Goal: Communication & Community: Answer question/provide support

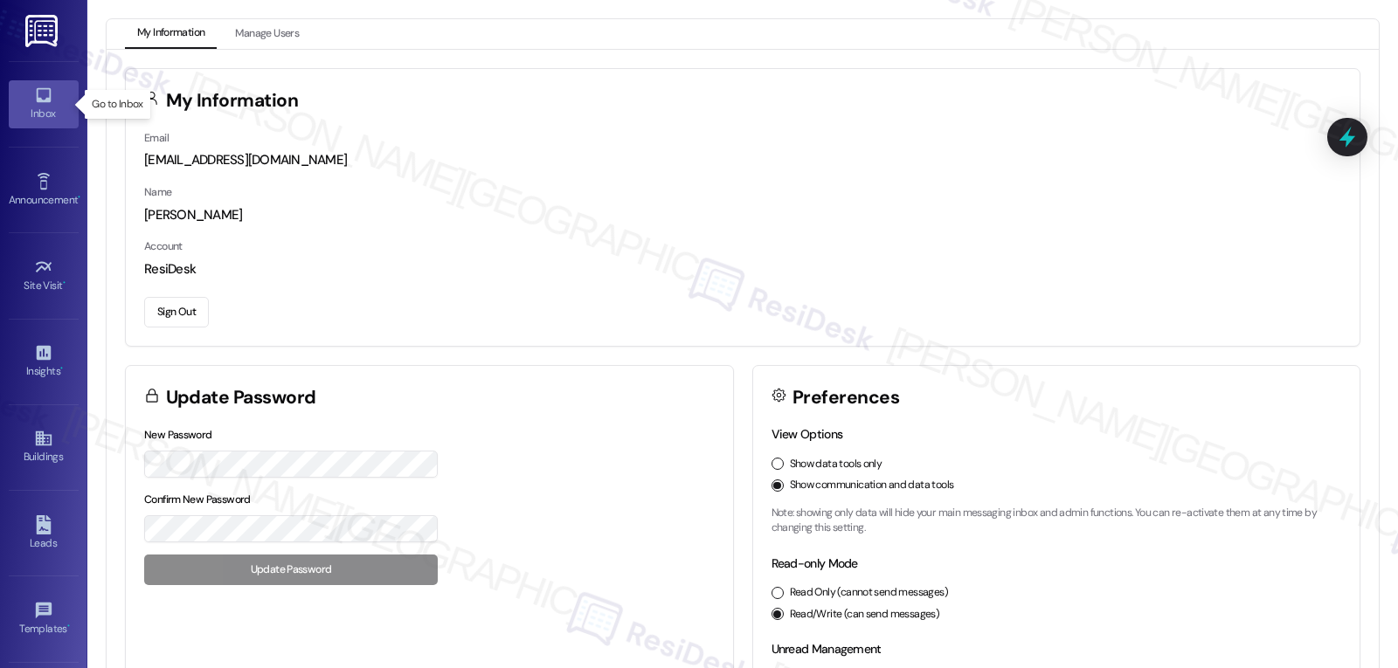
click at [34, 127] on link "Inbox" at bounding box center [44, 103] width 70 height 47
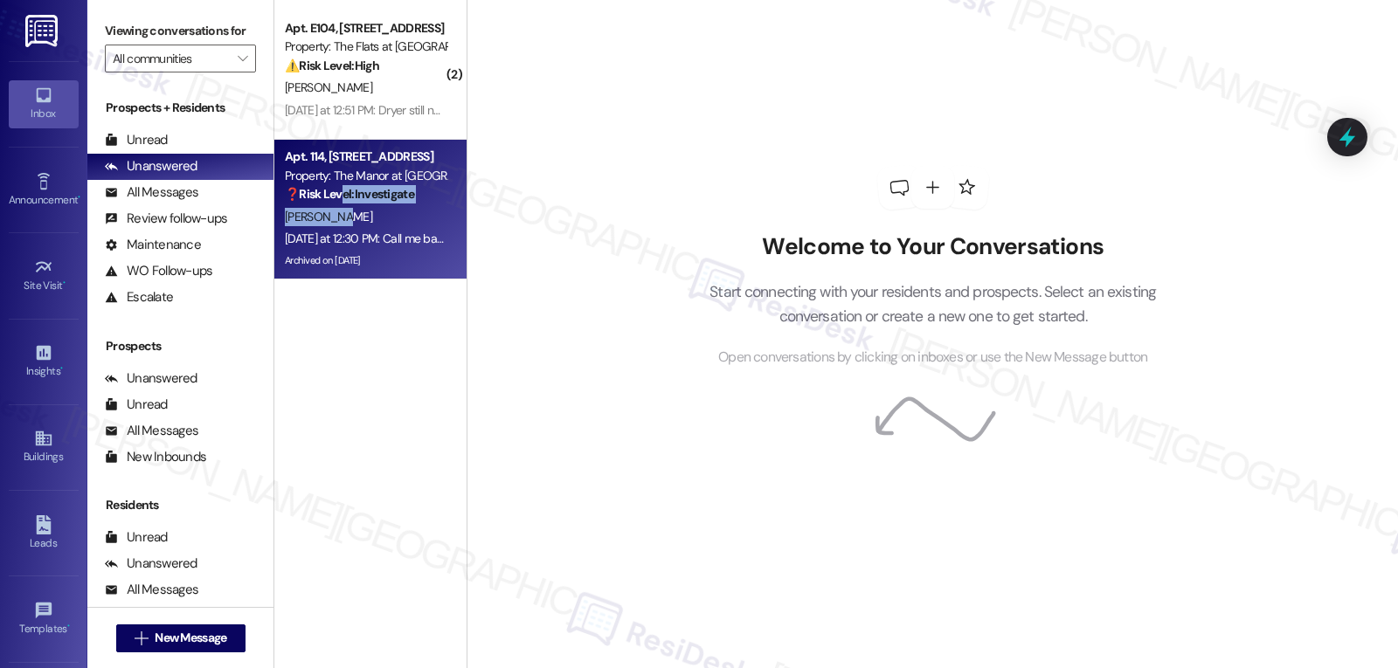
click at [330, 204] on div "Apt. 114, [STREET_ADDRESS] Property: The Manor at [GEOGRAPHIC_DATA] ❓ Risk Leve…" at bounding box center [370, 210] width 192 height 140
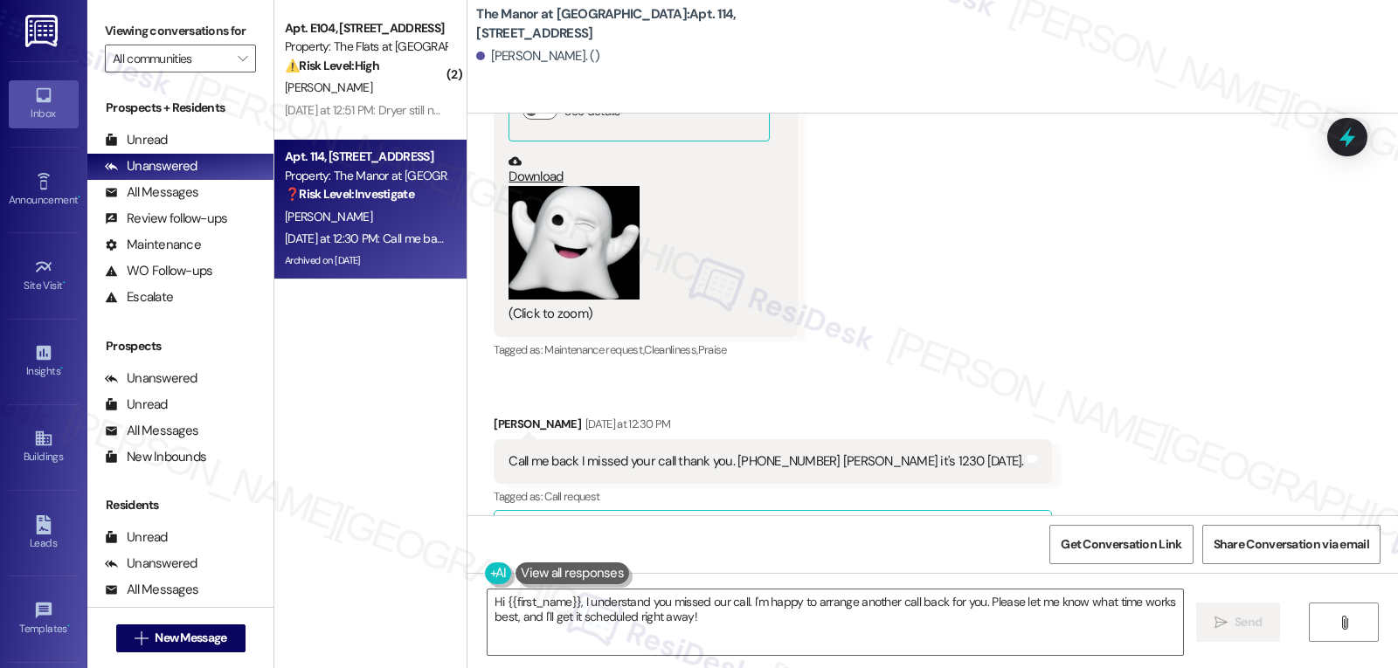
scroll to position [19551, 0]
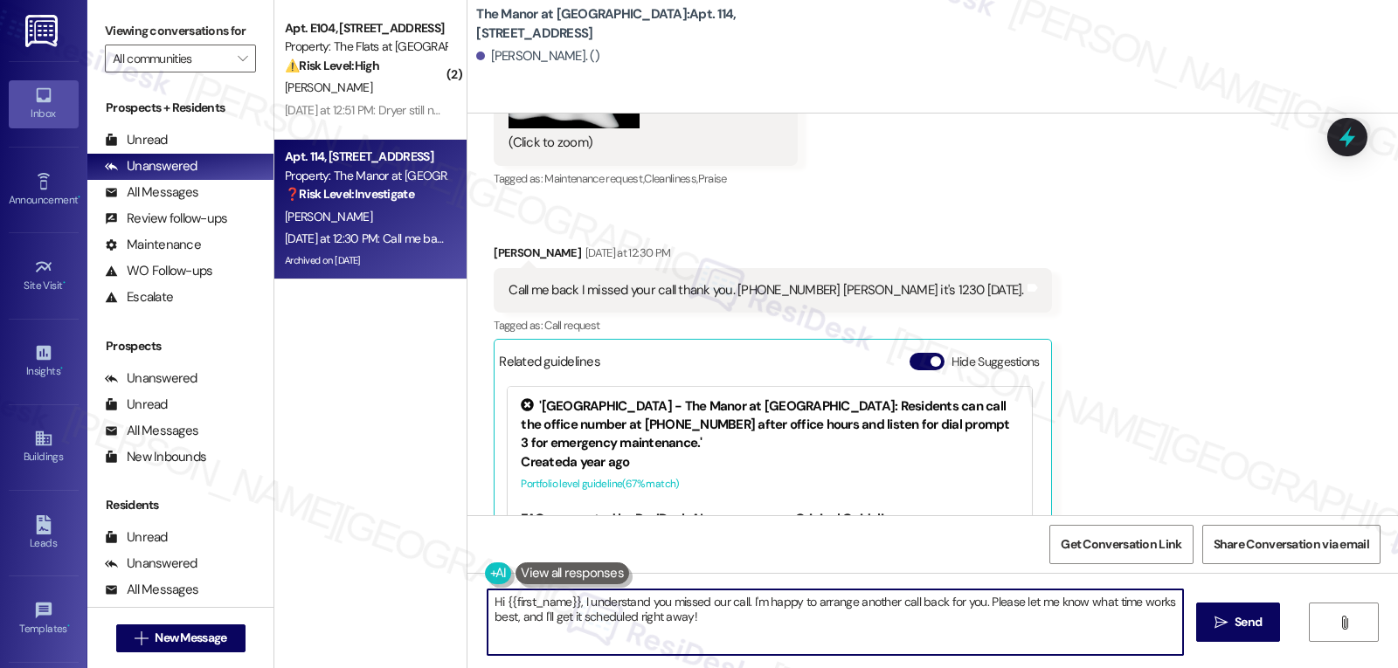
click at [721, 634] on textarea "Hi {{first_name}}, I understand you missed our call. I'm happy to arrange anoth…" at bounding box center [834, 623] width 695 height 66
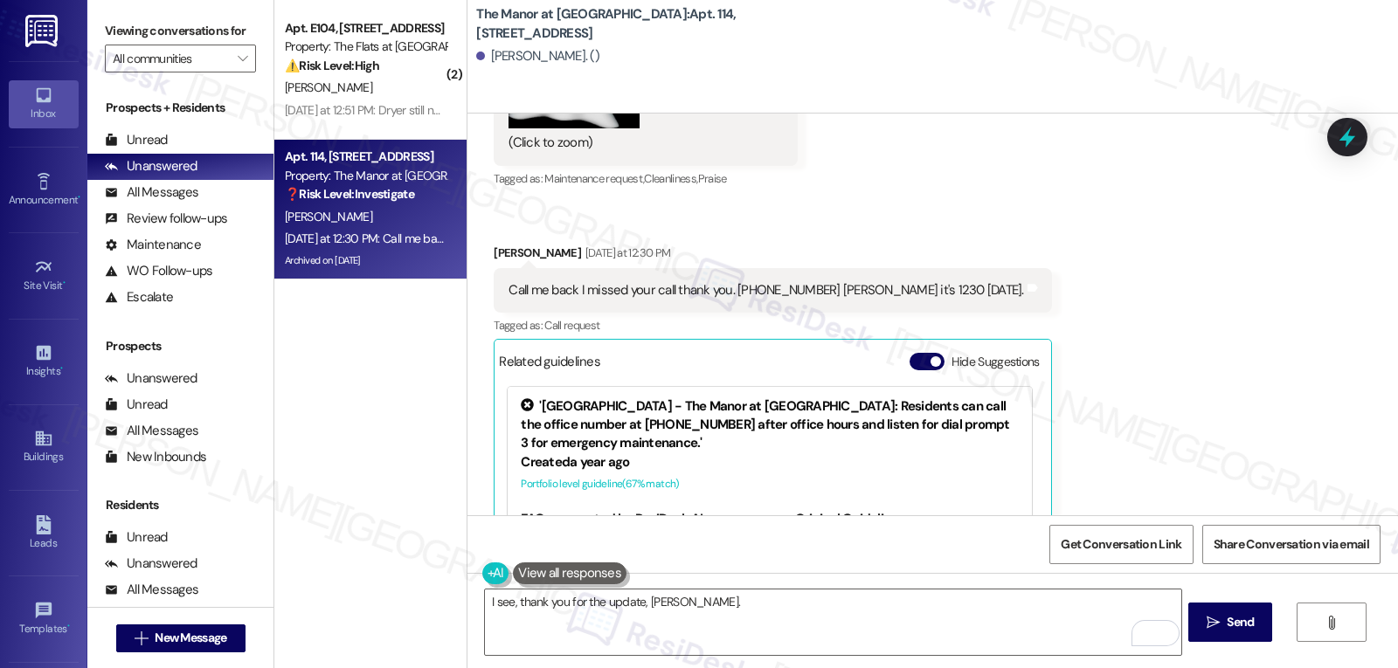
click at [1172, 403] on div "Received via SMS [PERSON_NAME] [DATE] at 10:55 AM waiting for final painting co…" at bounding box center [932, 150] width 930 height 1029
click at [776, 627] on textarea "I see, thank you for the update, [PERSON_NAME]." at bounding box center [832, 623] width 695 height 66
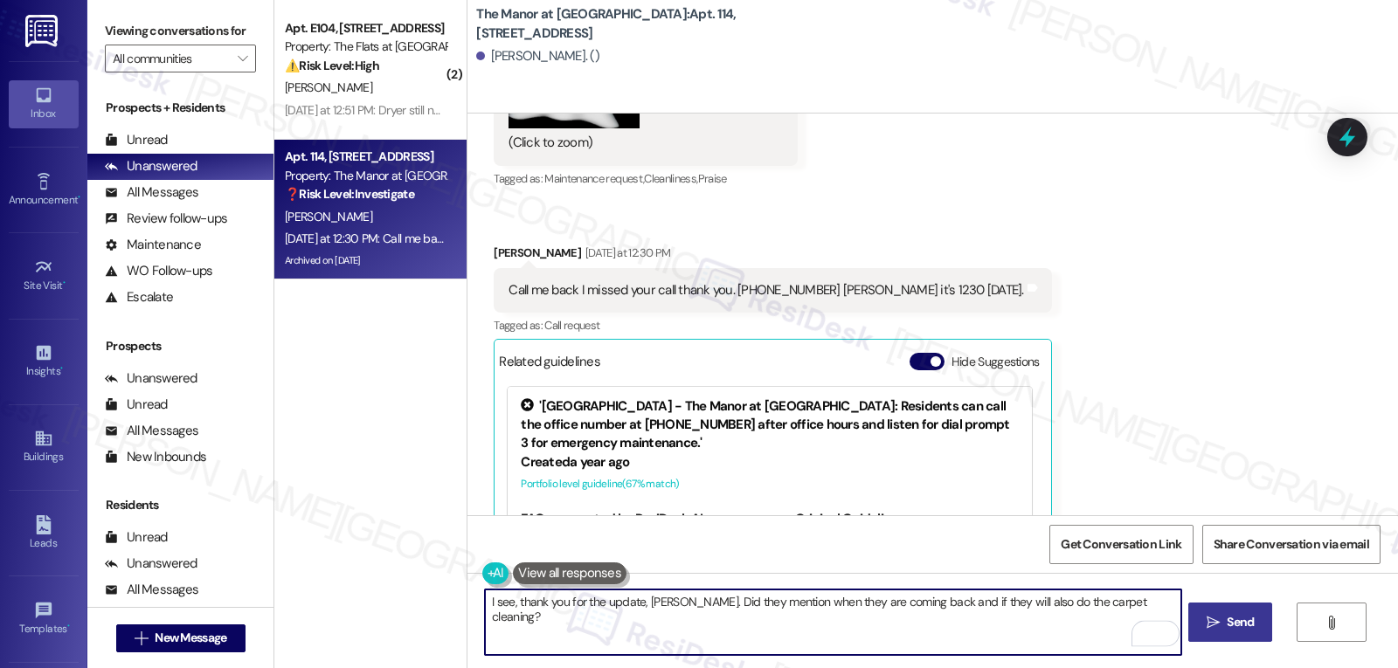
type textarea "I see, thank you for the update, [PERSON_NAME]. Did they mention when they are …"
click at [1197, 625] on button " Send" at bounding box center [1230, 622] width 85 height 39
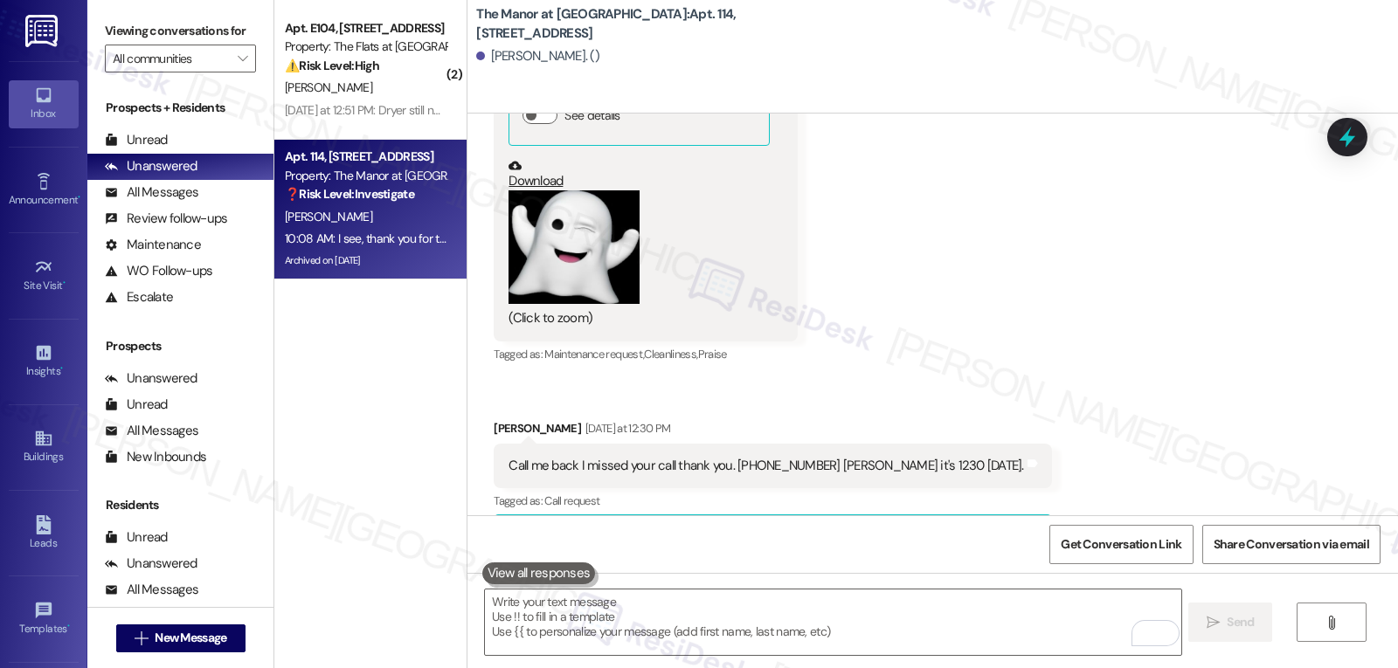
scroll to position [19673, 0]
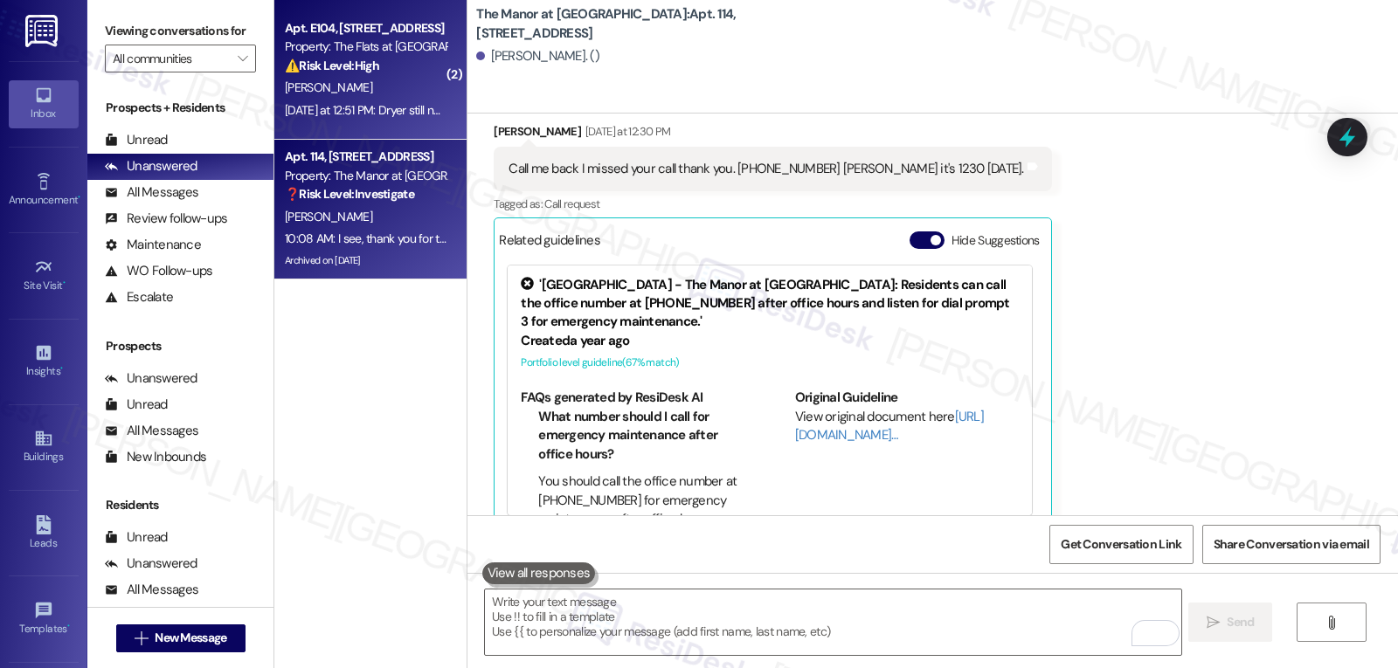
click at [370, 109] on div "[DATE] at 12:51 PM: Dryer still needs to be replaced [DATE] at 12:51 PM: [PERSO…" at bounding box center [411, 110] width 252 height 16
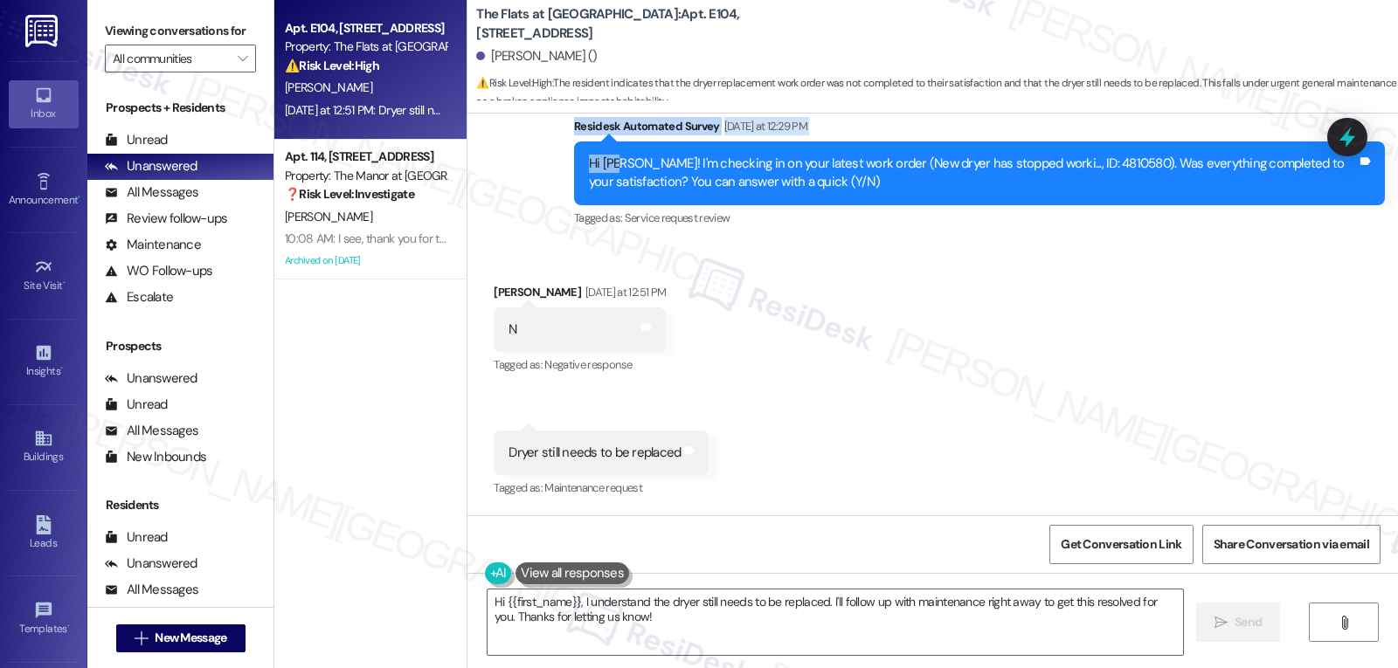
scroll to position [1004, 0]
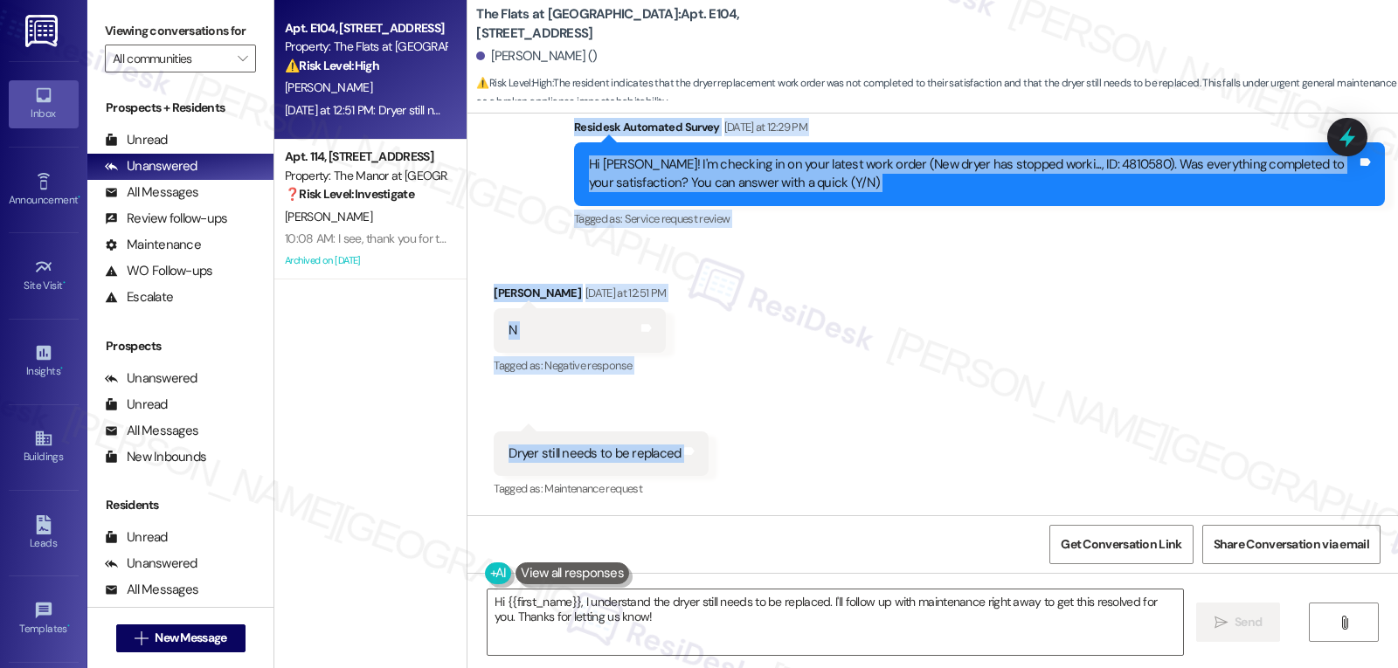
drag, startPoint x: 556, startPoint y: 124, endPoint x: 764, endPoint y: 438, distance: 377.0
click at [764, 438] on div "Survey, sent via SMS Residesk Automated Survey [DATE] 12:21 PM This message is …" at bounding box center [932, 315] width 930 height 402
copy div "Residesk Automated Survey [DATE] at 12:29 PM Hi [PERSON_NAME]! I'm checking in …"
click at [828, 605] on textarea "Hi {{first_name}}, I understand the dryer still needs to be replaced. I'll foll…" at bounding box center [834, 623] width 695 height 66
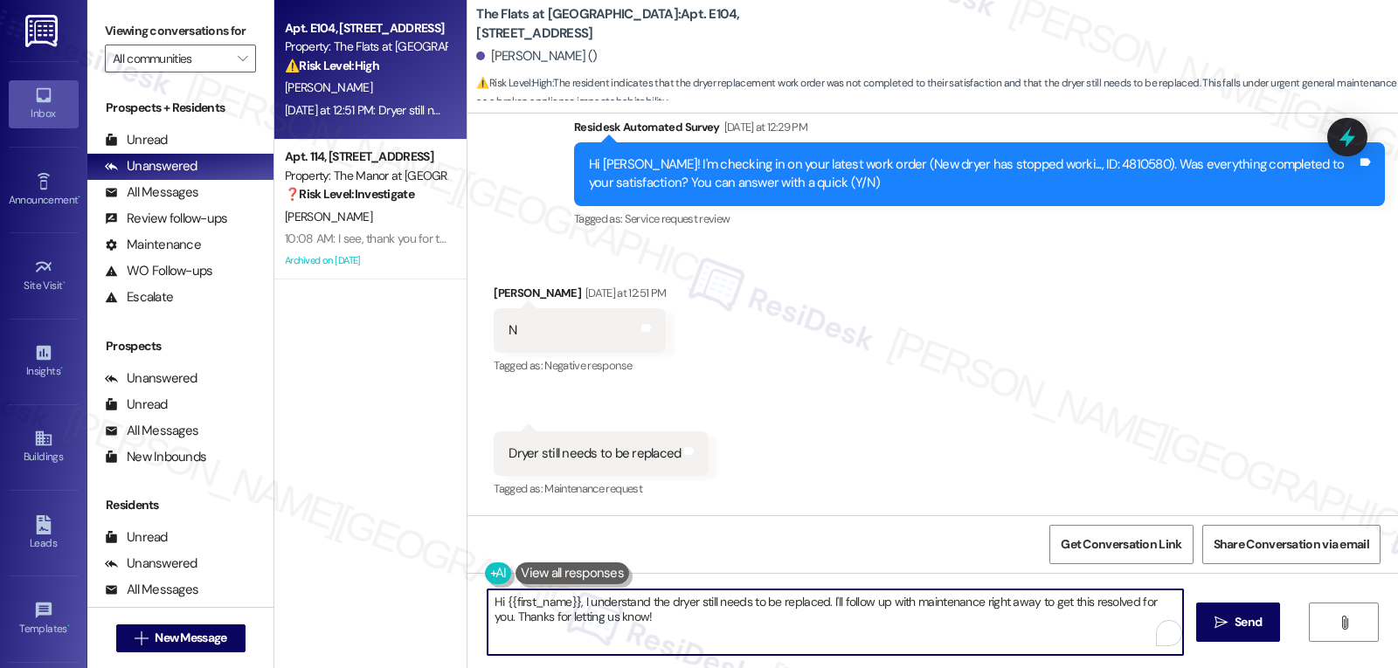
paste textarea "[PERSON_NAME], thanks for letting us know. I’m sorry to hear the dryer issue ha…"
type textarea "Hi [PERSON_NAME], thanks for letting us know. I’m sorry to hear the dryer issue…"
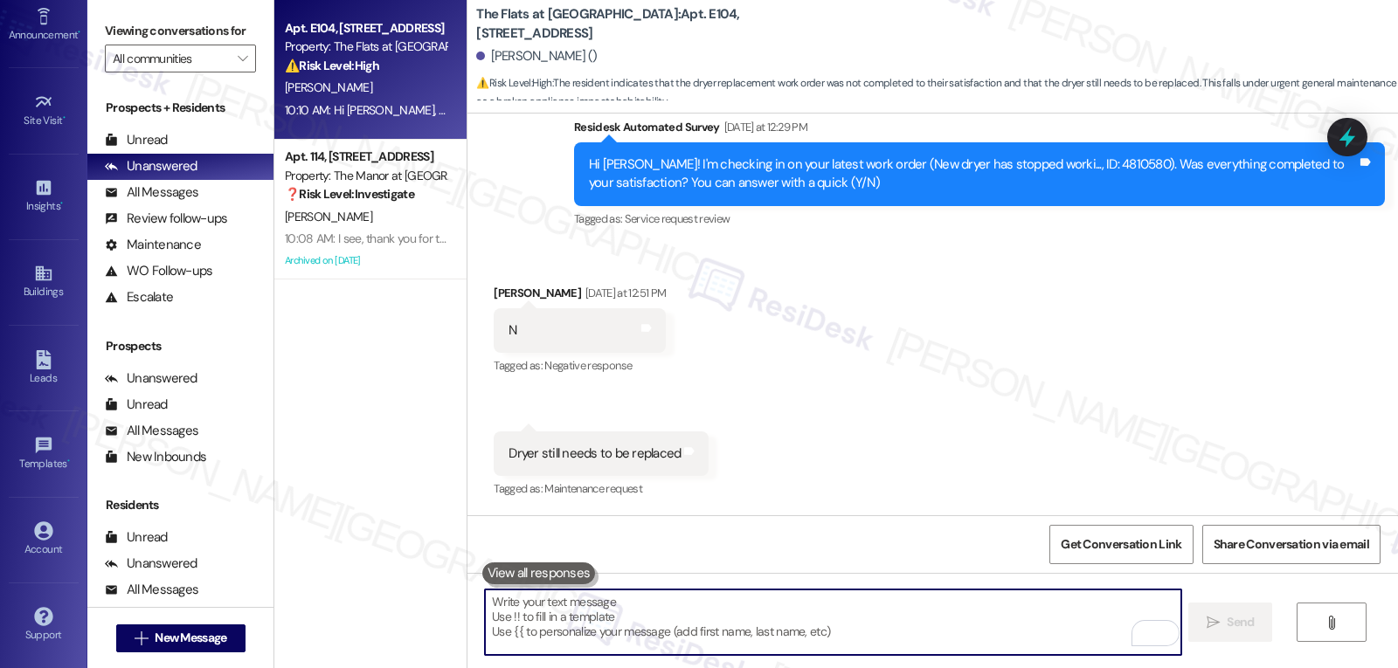
scroll to position [1144, 0]
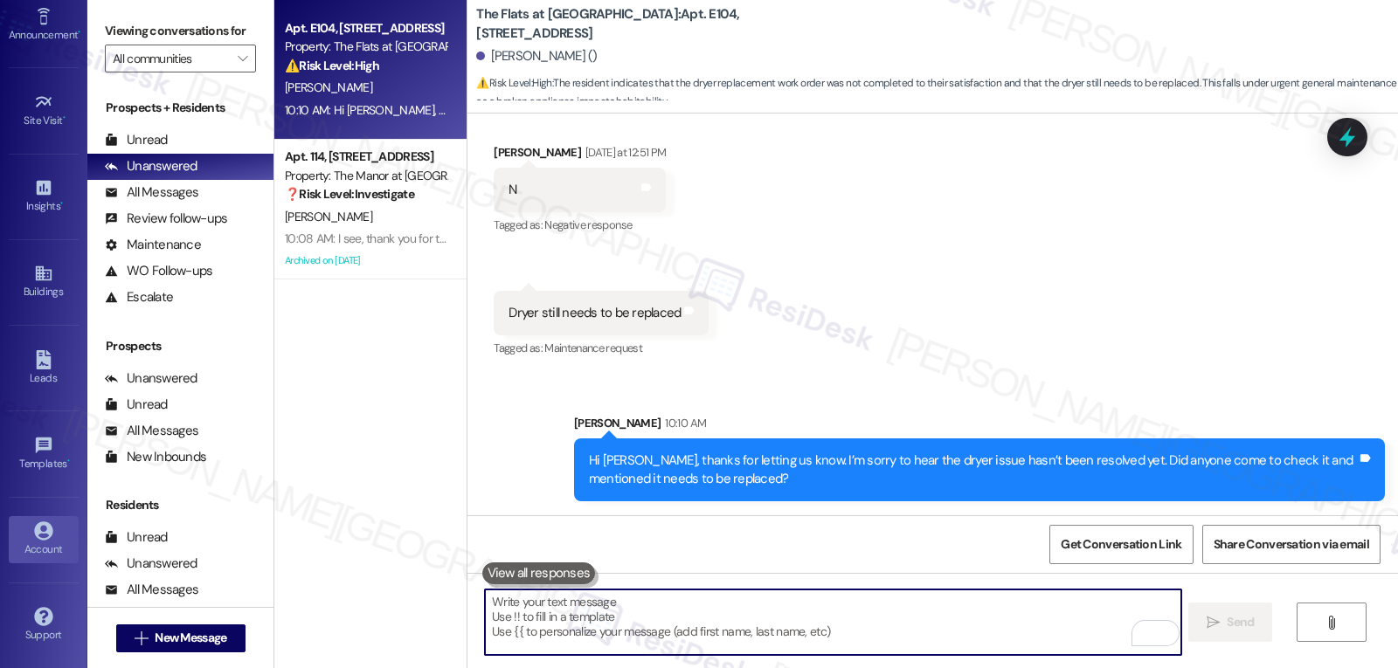
click at [24, 541] on div "Account" at bounding box center [43, 549] width 87 height 17
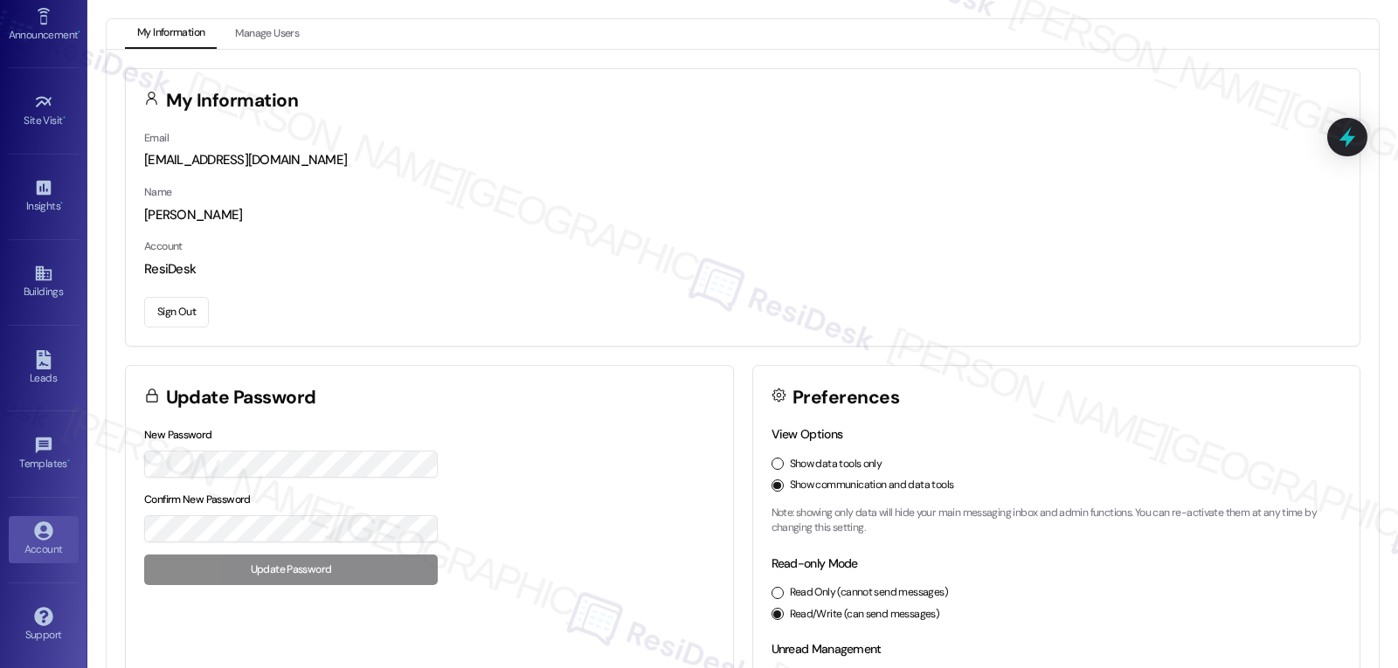
click at [185, 309] on button "Sign Out" at bounding box center [176, 312] width 65 height 31
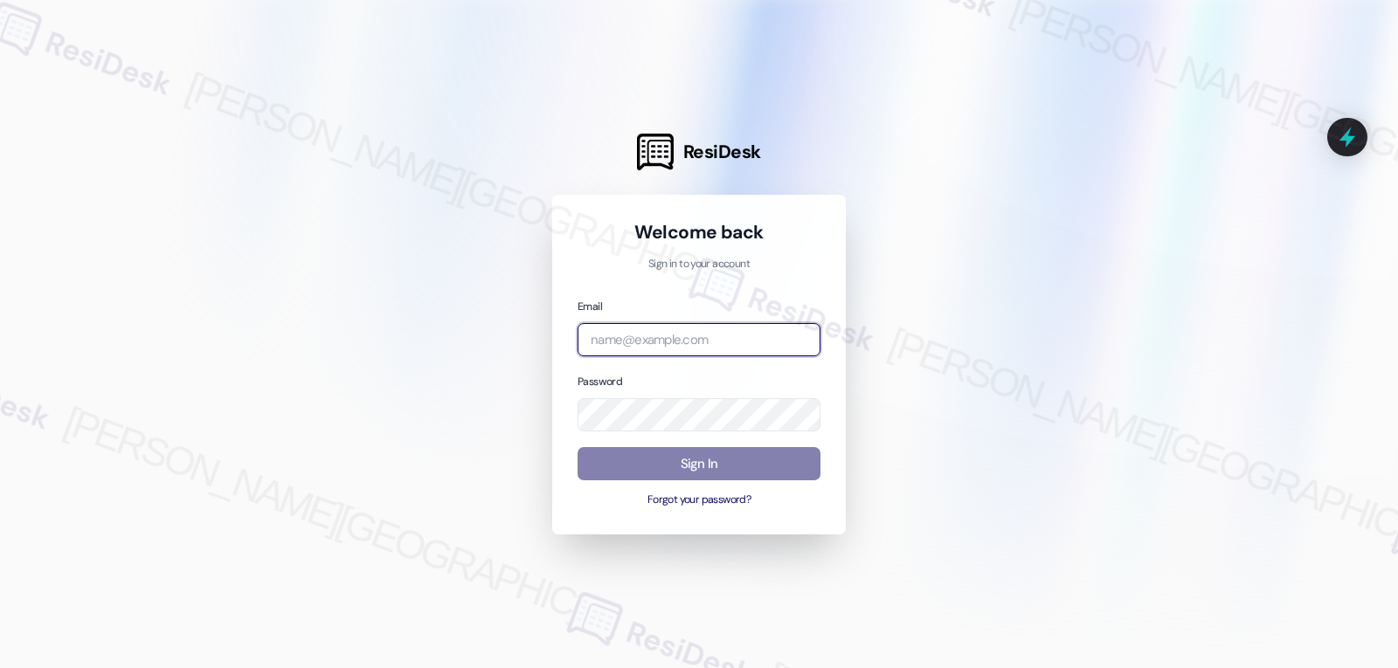
click at [770, 345] on input "email" at bounding box center [698, 340] width 243 height 34
click at [684, 336] on input "email" at bounding box center [698, 340] width 243 height 34
paste input "automated-surveys-archway_equities-jomar.punay@archway_[DOMAIN_NAME]"
type input "automated-surveys-archway_equities-jomar.punay@archway_[DOMAIN_NAME]"
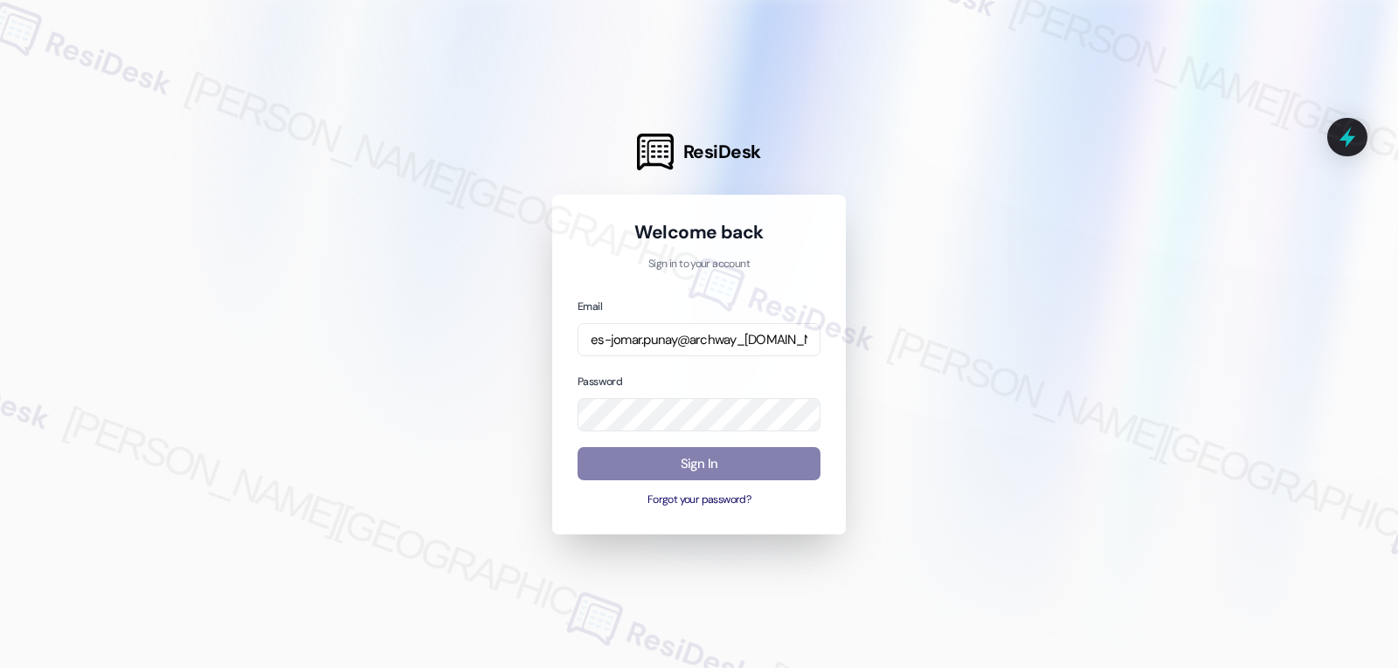
scroll to position [0, 0]
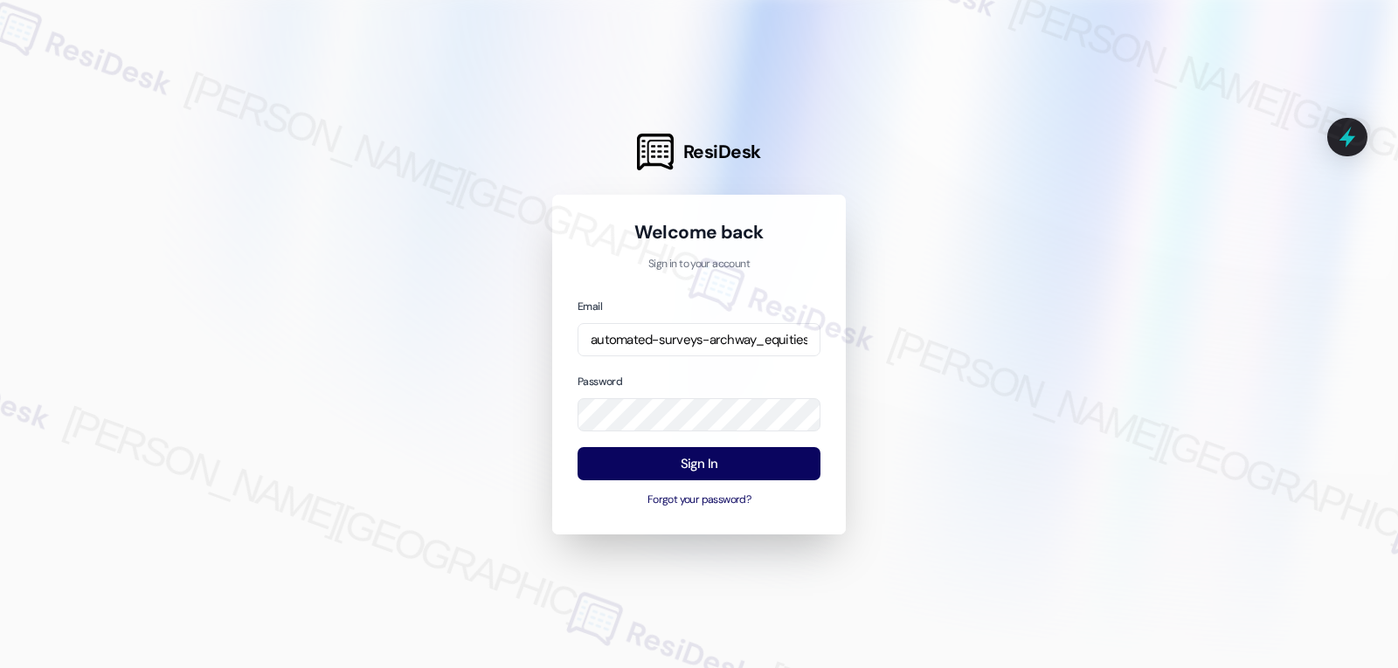
click at [1025, 300] on div at bounding box center [699, 334] width 1398 height 668
click at [775, 451] on button "Sign In" at bounding box center [698, 464] width 243 height 34
